Goal: Complete application form: Complete application form

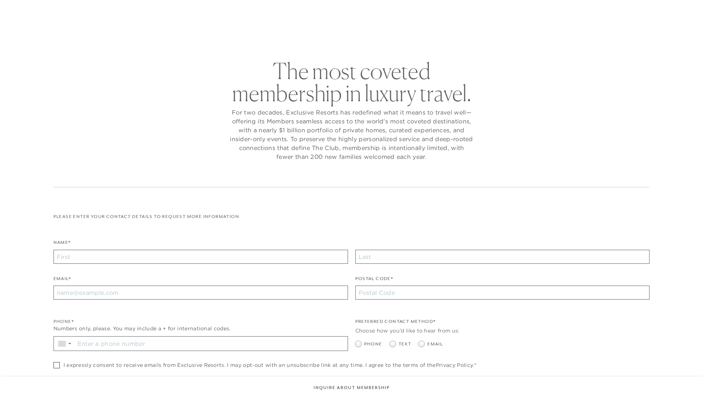
checkbox input "false"
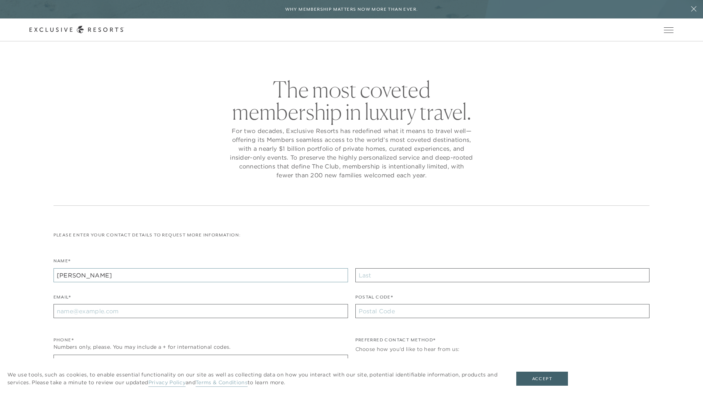
type input "[PERSON_NAME]"
type input "Doe"
click at [200, 312] on input "Email*" at bounding box center [201, 311] width 295 height 14
type input "[EMAIL_ADDRESS][DOMAIN_NAME]"
click at [211, 355] on input "Stay in the know. Sign up for sms updates for the latest club news Sign up to g…" at bounding box center [211, 362] width 273 height 14
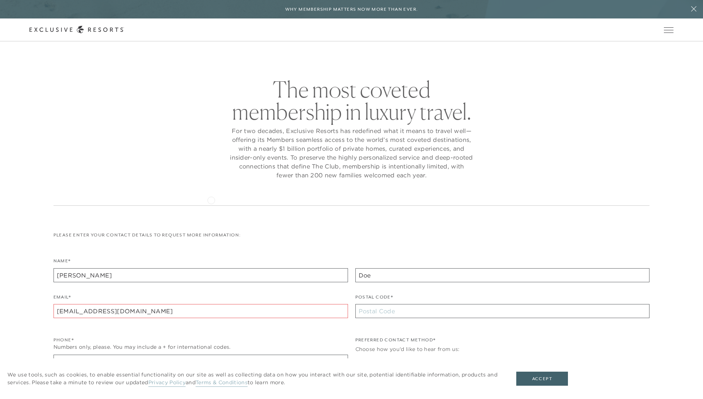
scroll to position [163, 0]
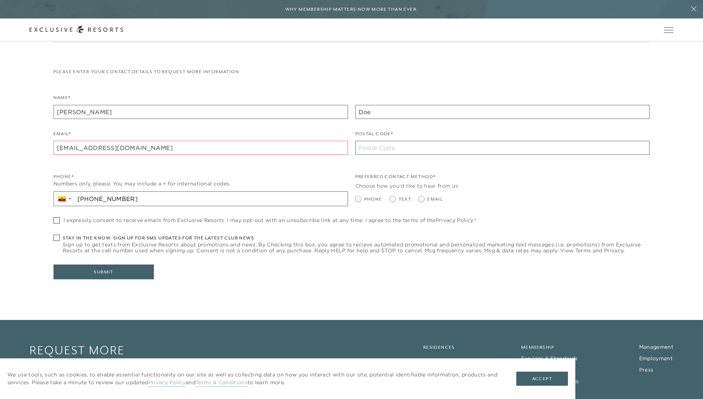
type input "[PHONE_NUMBER]"
type input "10002"
radio input "true"
checkbox input "true"
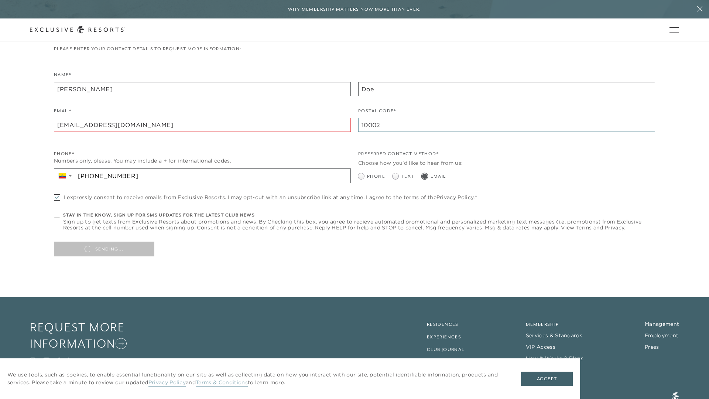
type input "10002"
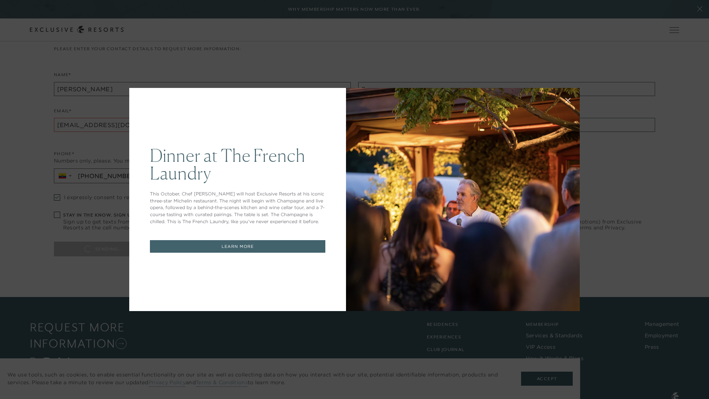
scroll to position [0, 0]
